Goal: Task Accomplishment & Management: Use online tool/utility

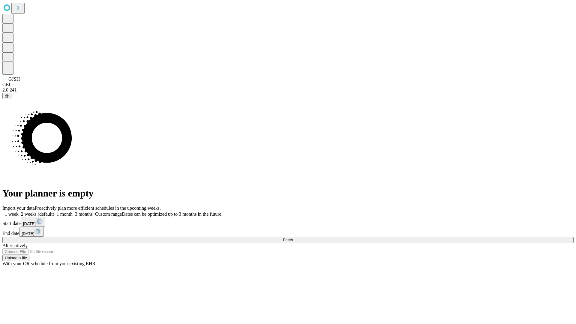
click at [293, 238] on span "Fetch" at bounding box center [288, 240] width 10 height 4
